Goal: Task Accomplishment & Management: Complete application form

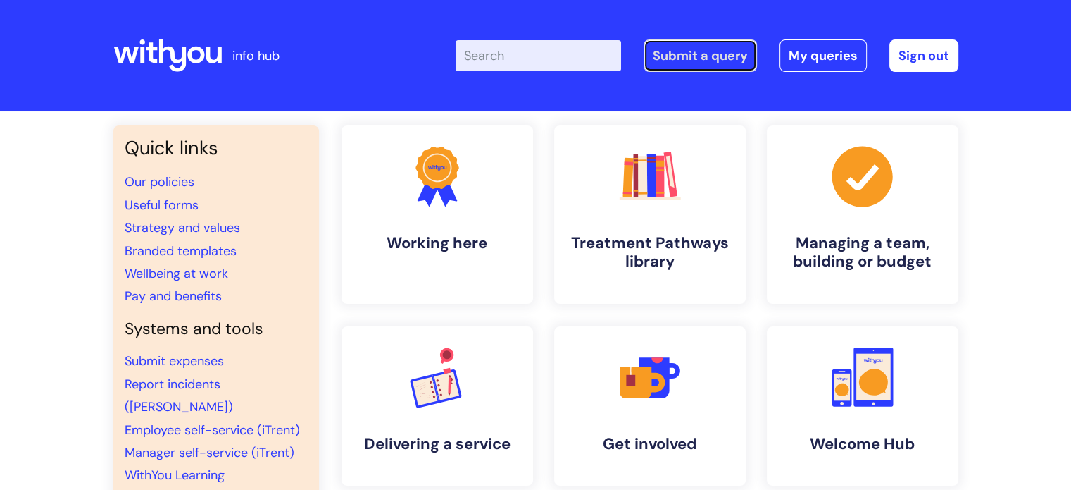
click at [685, 45] on link "Submit a query" at bounding box center [700, 55] width 113 height 32
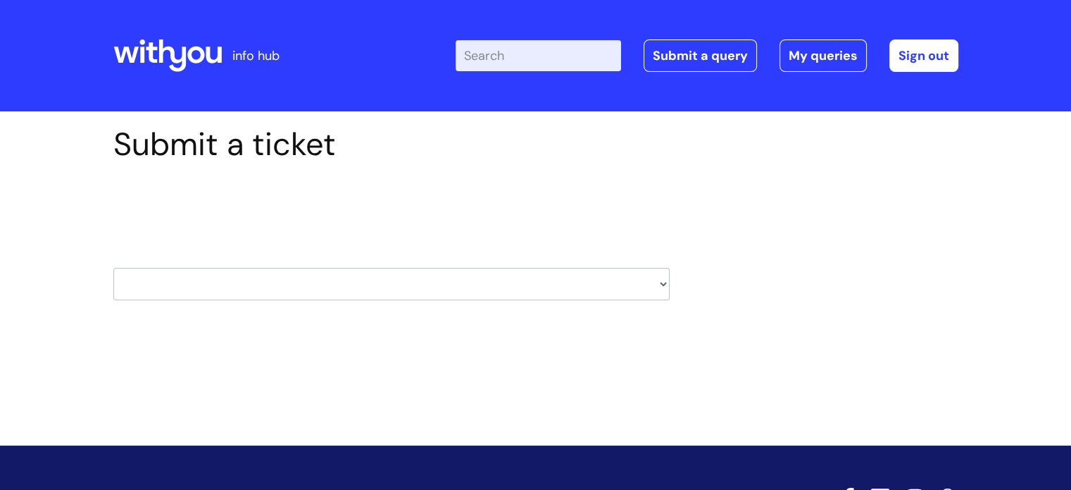
click at [361, 290] on select "HR / People IT and Support Clinical Drug Alerts Finance Accounts Data Support T…" at bounding box center [391, 284] width 556 height 32
select select "it_and_support"
click at [113, 268] on select "HR / People IT and Support Clinical Drug Alerts Finance Accounts Data Support T…" at bounding box center [391, 284] width 556 height 32
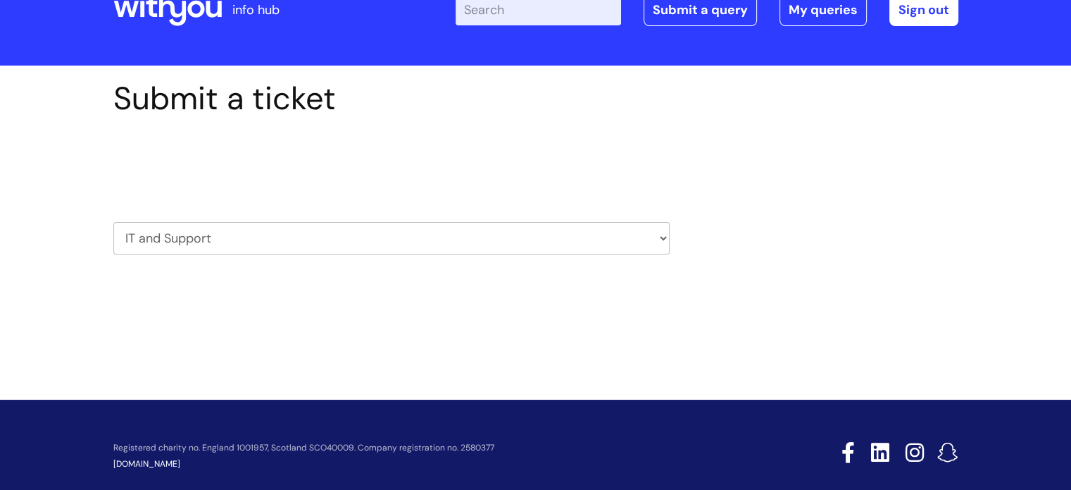
scroll to position [68, 0]
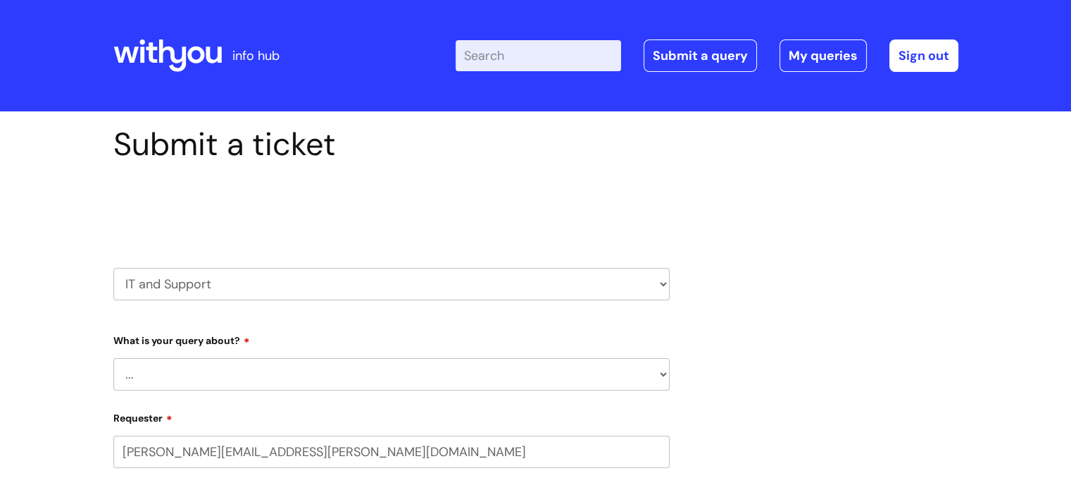
select select "80004286540"
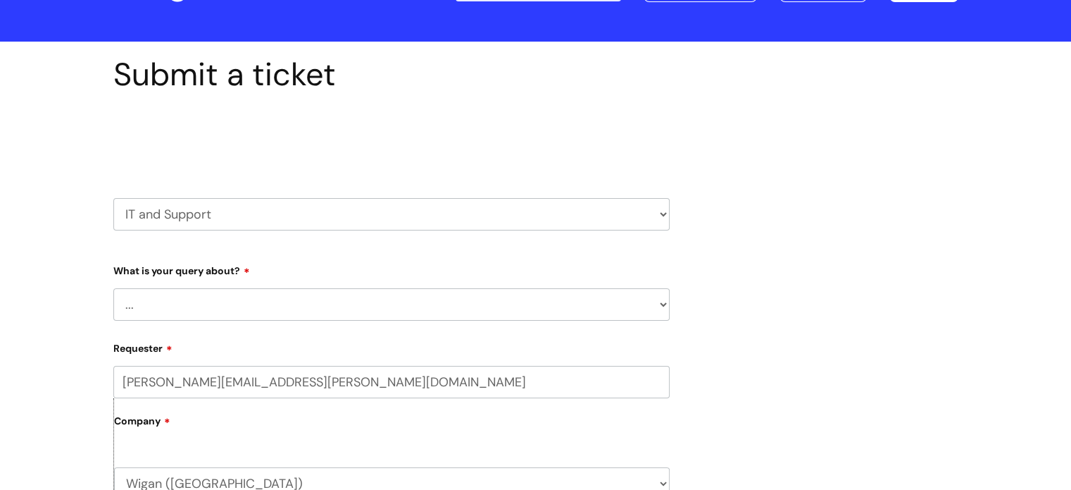
scroll to position [141, 0]
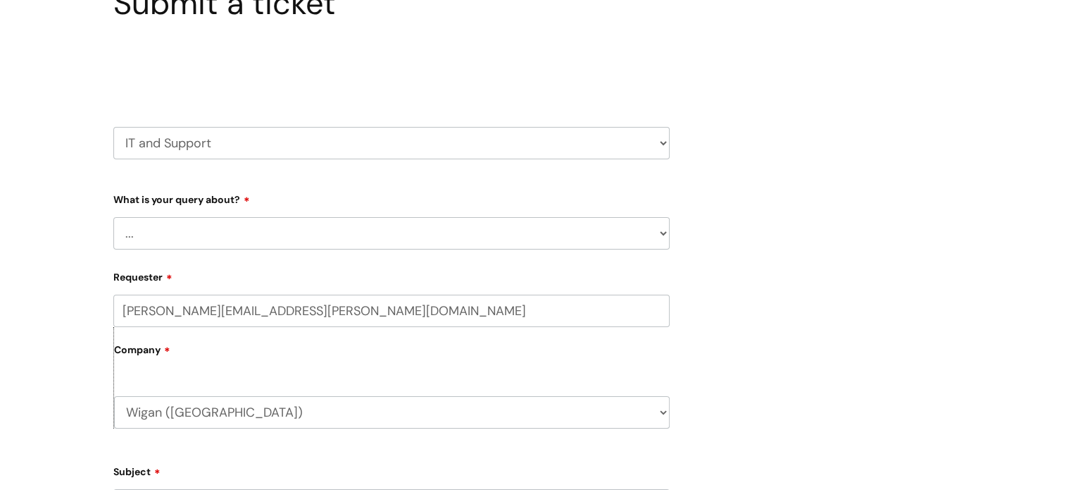
click at [235, 232] on select "... Mobile Phone Reset & MFA Accounts, Starters and Leavers IT Hardware issue I…" at bounding box center [391, 233] width 556 height 32
select select "Something Else"
click at [113, 217] on select "... Mobile Phone Reset & MFA Accounts, Starters and Leavers IT Hardware issue I…" at bounding box center [391, 233] width 556 height 32
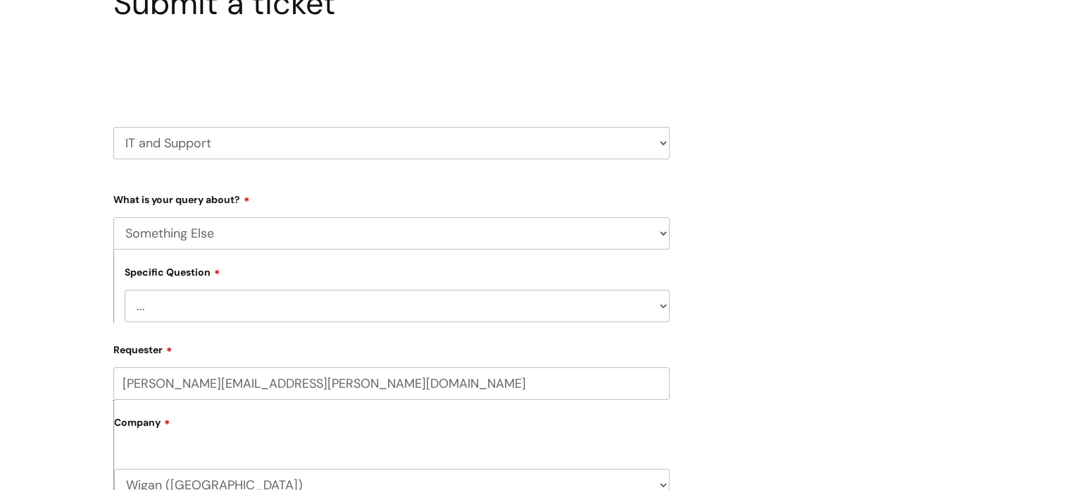
click at [233, 311] on select "... My problem is not listed" at bounding box center [397, 305] width 545 height 32
select select "My problem is not listed"
click at [125, 289] on select "... My problem is not listed" at bounding box center [397, 305] width 545 height 32
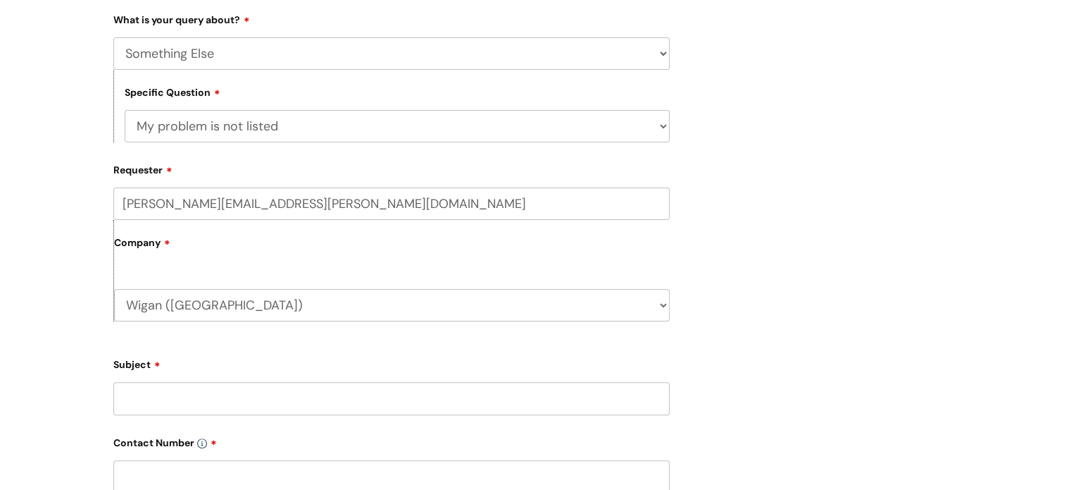
scroll to position [352, 0]
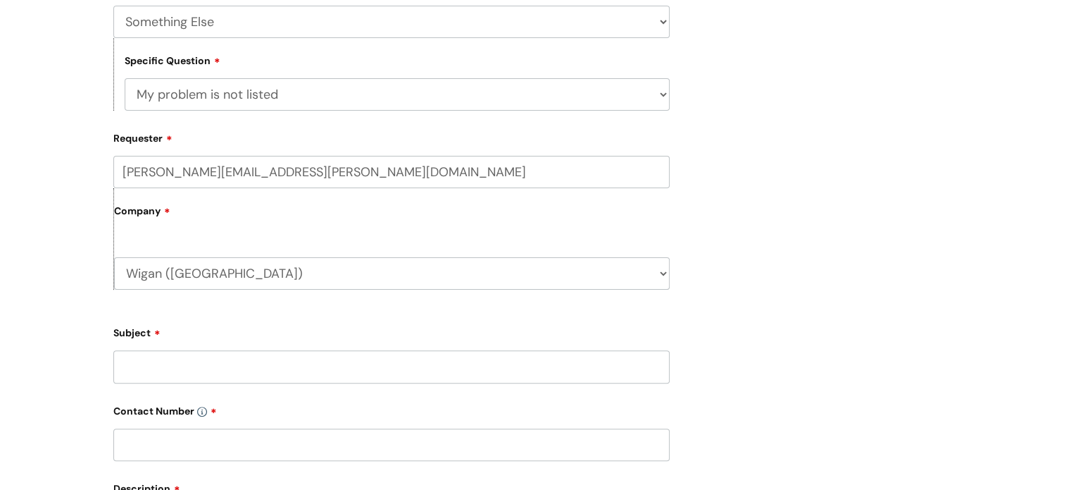
click at [214, 366] on input "Subject" at bounding box center [391, 366] width 556 height 32
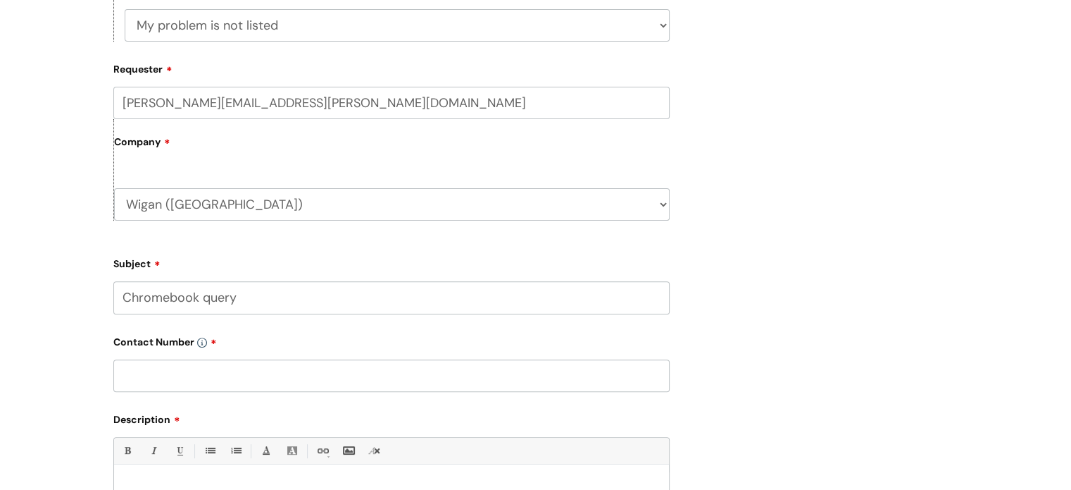
scroll to position [493, 0]
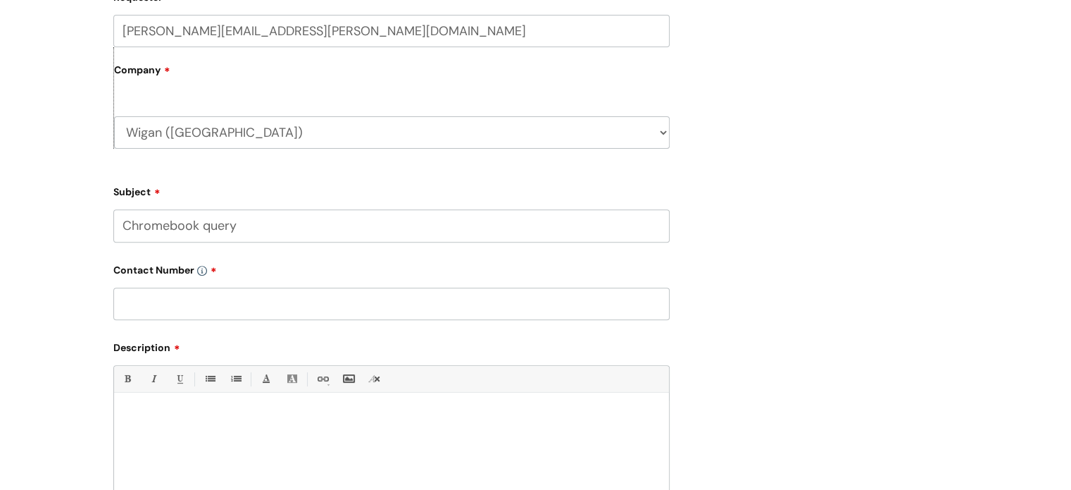
type input "Chromebook query"
click at [220, 292] on input "text" at bounding box center [391, 303] width 556 height 32
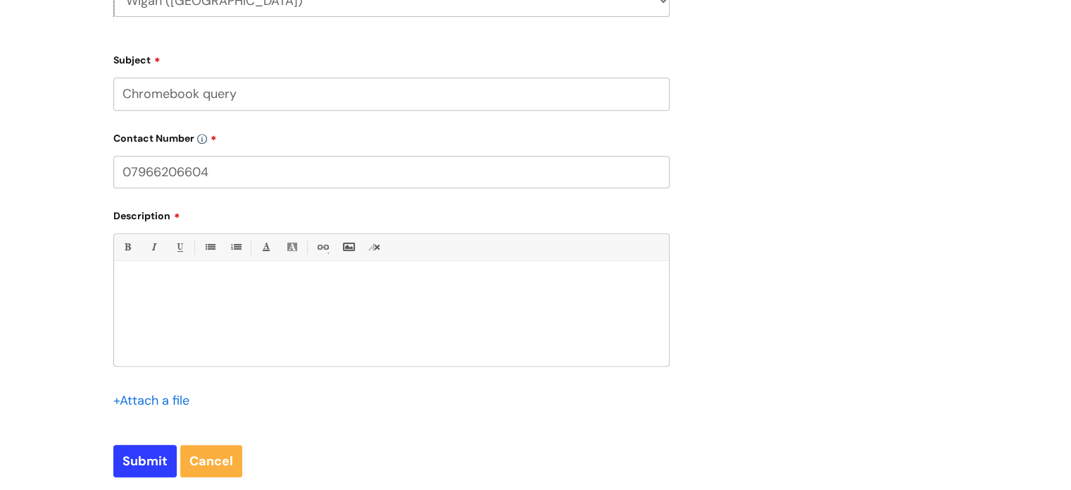
scroll to position [634, 0]
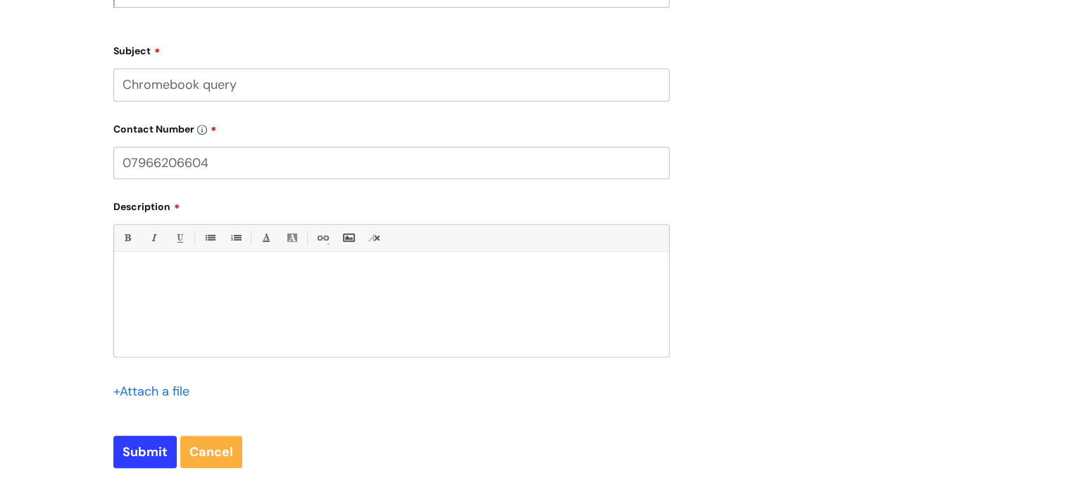
type input "07966206604"
click at [225, 292] on div at bounding box center [391, 307] width 555 height 97
click at [397, 273] on p "I have located Tom Regan's Chromebook asset number 02404" at bounding box center [392, 276] width 534 height 13
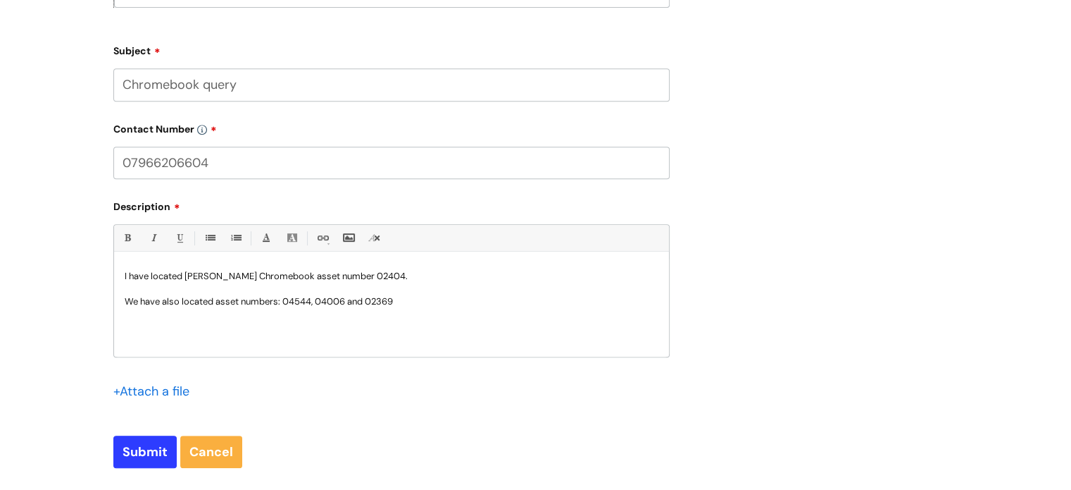
click at [408, 298] on p "We have also located asset numbers: 04544, 04006 and 02369" at bounding box center [392, 301] width 534 height 13
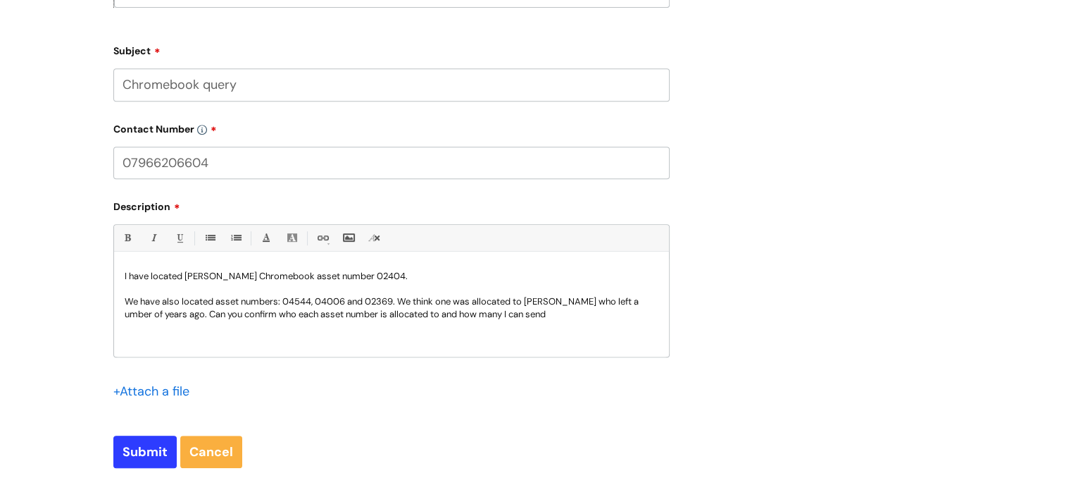
click at [533, 313] on p "We have also located asset numbers: 04544, 04006 and 02369. We think one was al…" at bounding box center [392, 307] width 534 height 25
drag, startPoint x: 625, startPoint y: 292, endPoint x: 623, endPoint y: 304, distance: 11.5
drag, startPoint x: 623, startPoint y: 304, endPoint x: 622, endPoint y: 315, distance: 11.4
click at [623, 315] on p "We have also located asset numbers: 04544, 04006 and 02369. We think one was al…" at bounding box center [392, 314] width 534 height 38
click at [619, 302] on p "We have also located asset numbers: 04544, 04006 and 02369. We think one was al…" at bounding box center [392, 314] width 534 height 38
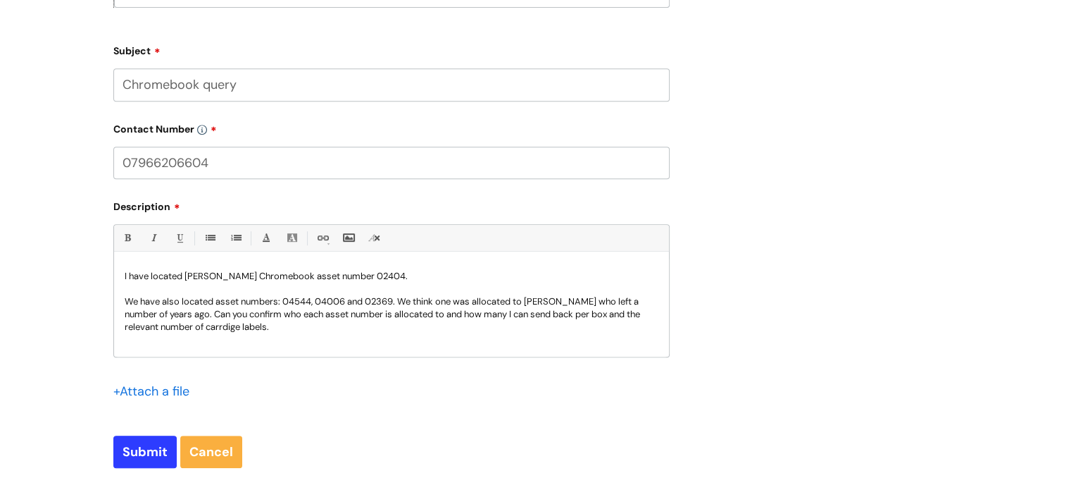
click at [562, 332] on p "We have also located asset numbers: 04544, 04006 and 02369. We think one was al…" at bounding box center [392, 314] width 534 height 38
click at [265, 330] on p "We have also located asset numbers: 04544, 04006 and 02369. We think one was al…" at bounding box center [392, 314] width 534 height 38
click at [248, 332] on p "We have also located asset numbers: 04544, 04006 and 02369. We think one was al…" at bounding box center [392, 314] width 534 height 38
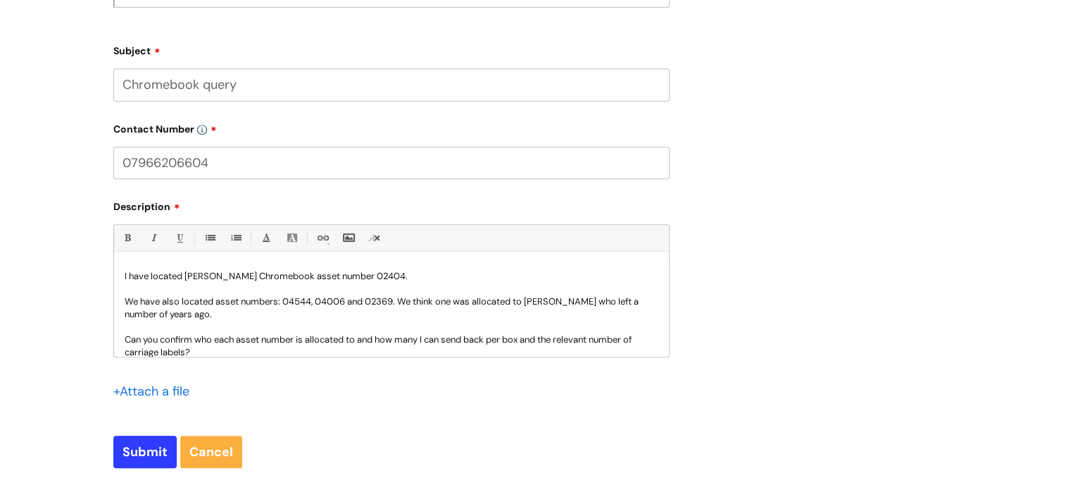
scroll to position [12, 0]
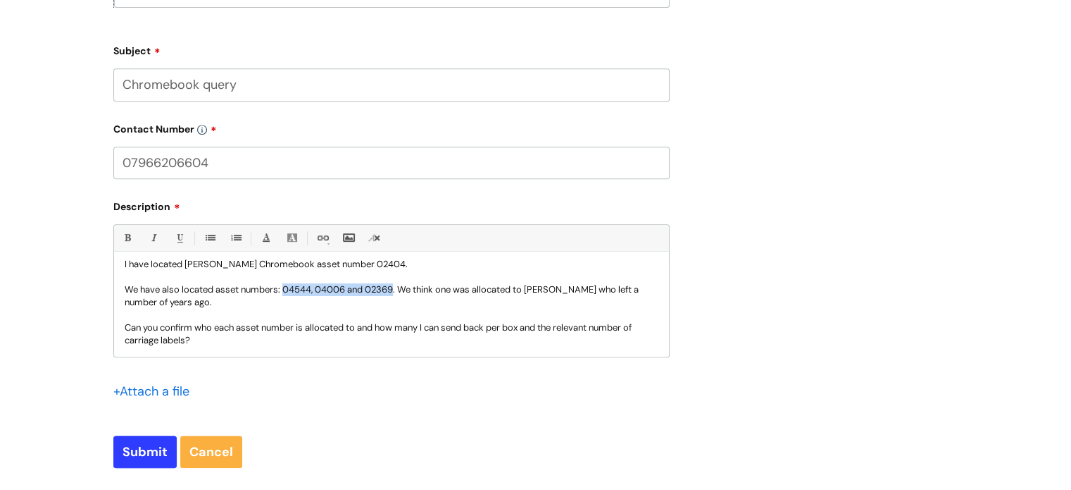
drag, startPoint x: 393, startPoint y: 287, endPoint x: 286, endPoint y: 285, distance: 107.1
click at [286, 285] on p "We have also located asset numbers: 04544, 04006 and 02369. We think one was al…" at bounding box center [392, 295] width 534 height 25
copy p "04544, 04006 and 02369"
click at [293, 327] on p "Can you confirm who each asset number is allocated to and how many I can send b…" at bounding box center [392, 333] width 534 height 25
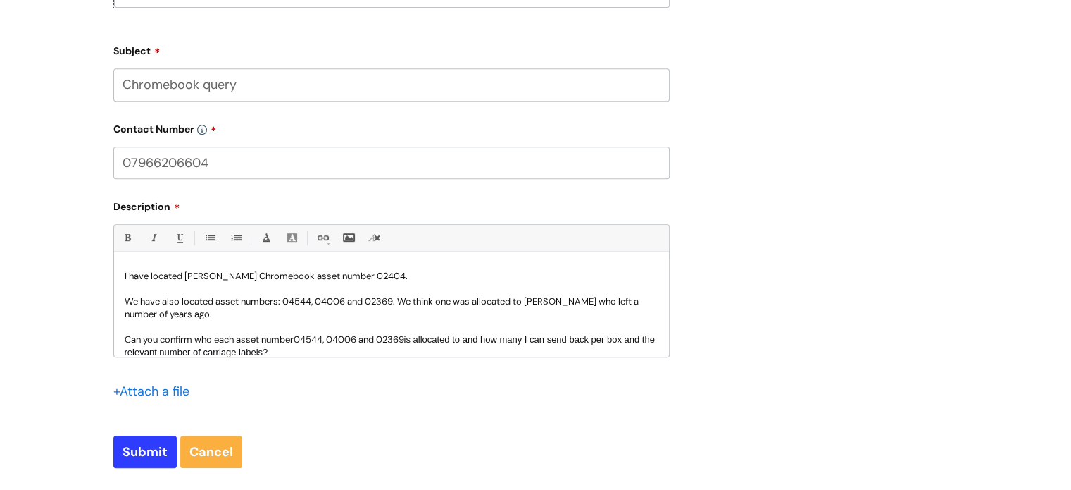
scroll to position [13, 0]
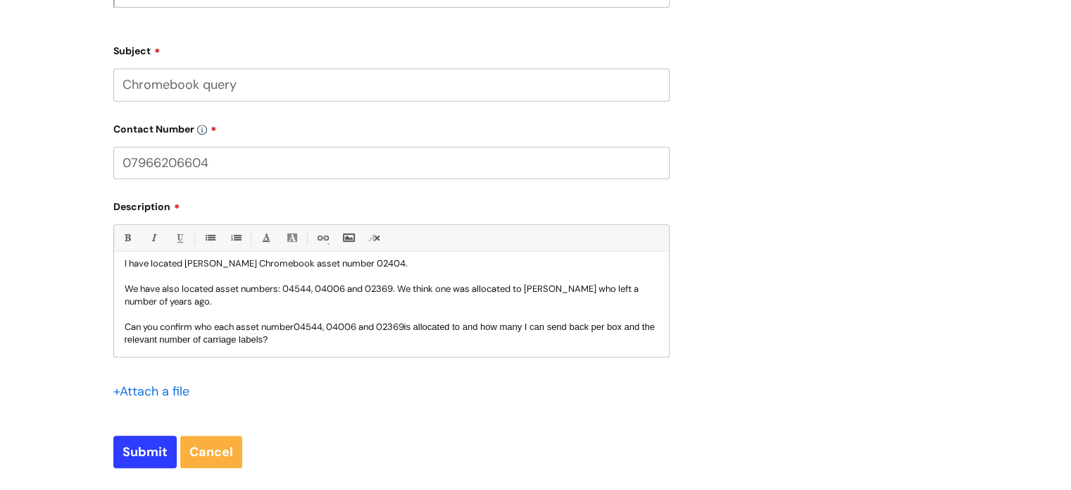
click at [299, 324] on p "Can you confirm who each asset number 04544, 04006 and 02369 is allocated to an…" at bounding box center [392, 332] width 534 height 25
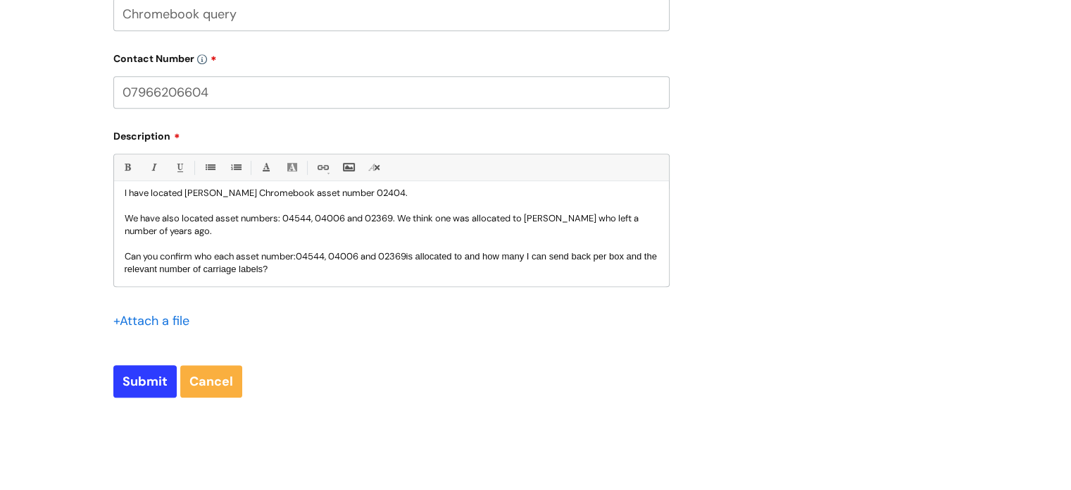
click at [335, 269] on p "Can you confirm who each asset number: 04544, 04006 and 02369 is allocated to a…" at bounding box center [392, 262] width 534 height 25
click at [594, 273] on p "Can you confirm who each asset number: 04544, 04006 and 02369 is allocated to a…" at bounding box center [392, 262] width 534 height 25
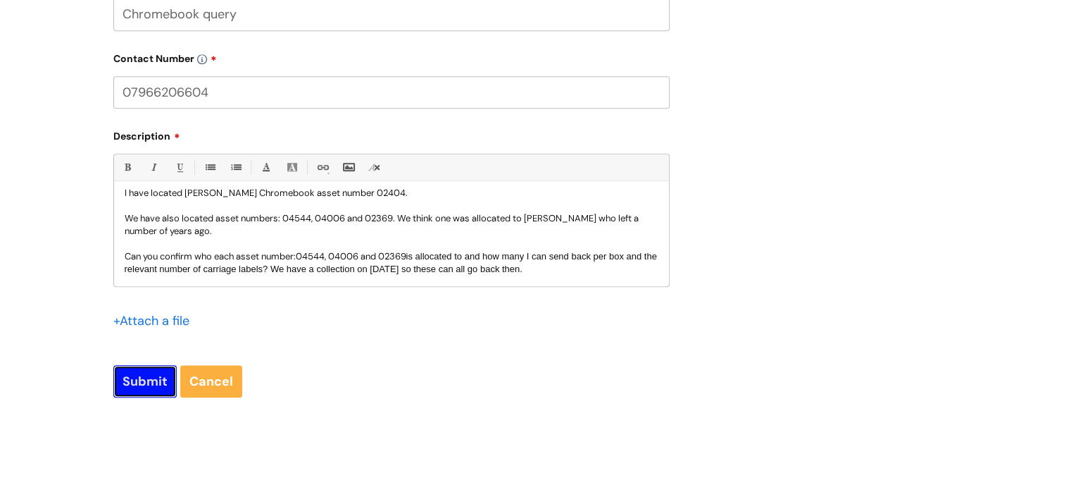
click at [133, 388] on input "Submit" at bounding box center [144, 381] width 63 height 32
type input "Please Wait..."
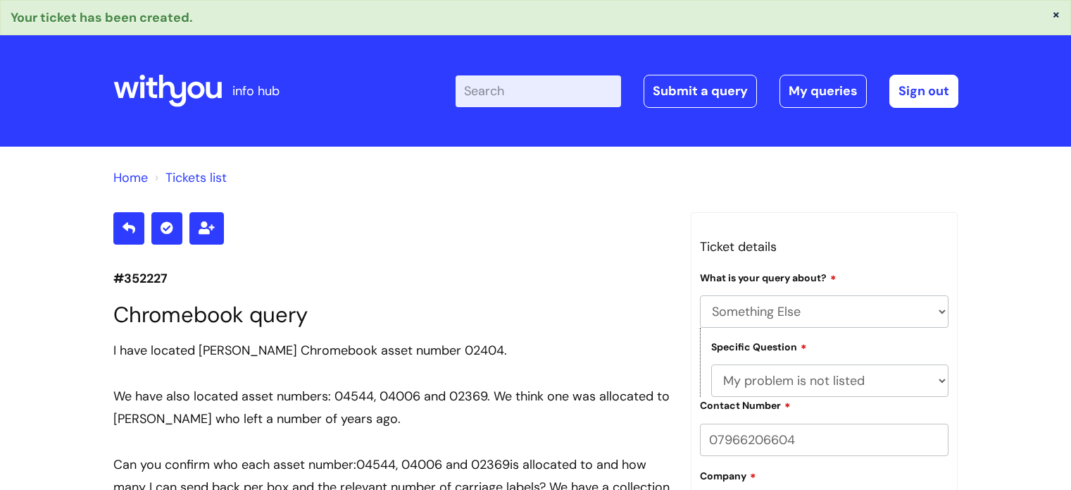
select select "Something Else"
select select "My problem is not listed"
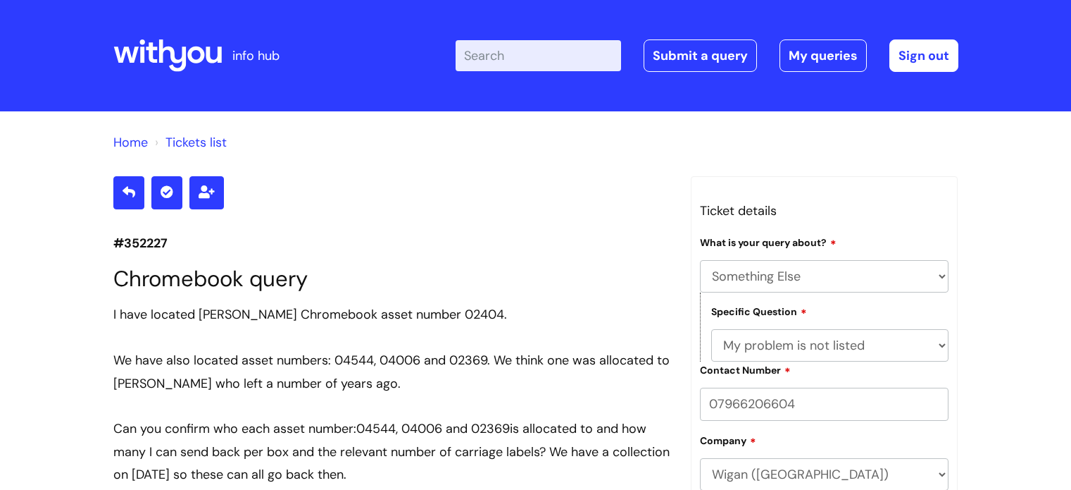
select select "Something Else"
select select "My problem is not listed"
